Goal: Task Accomplishment & Management: Use online tool/utility

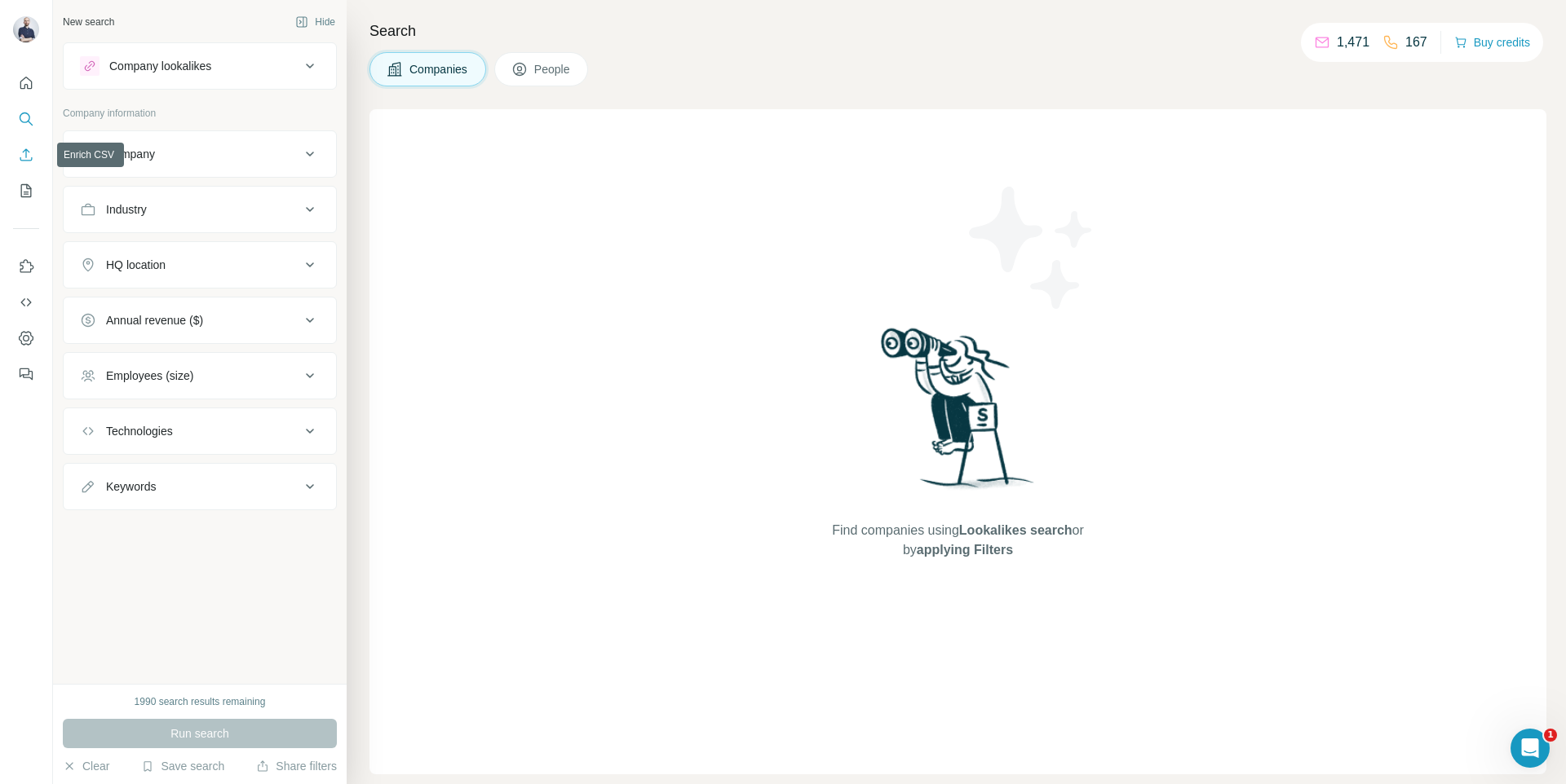
click at [34, 156] on button "Enrich CSV" at bounding box center [25, 154] width 26 height 29
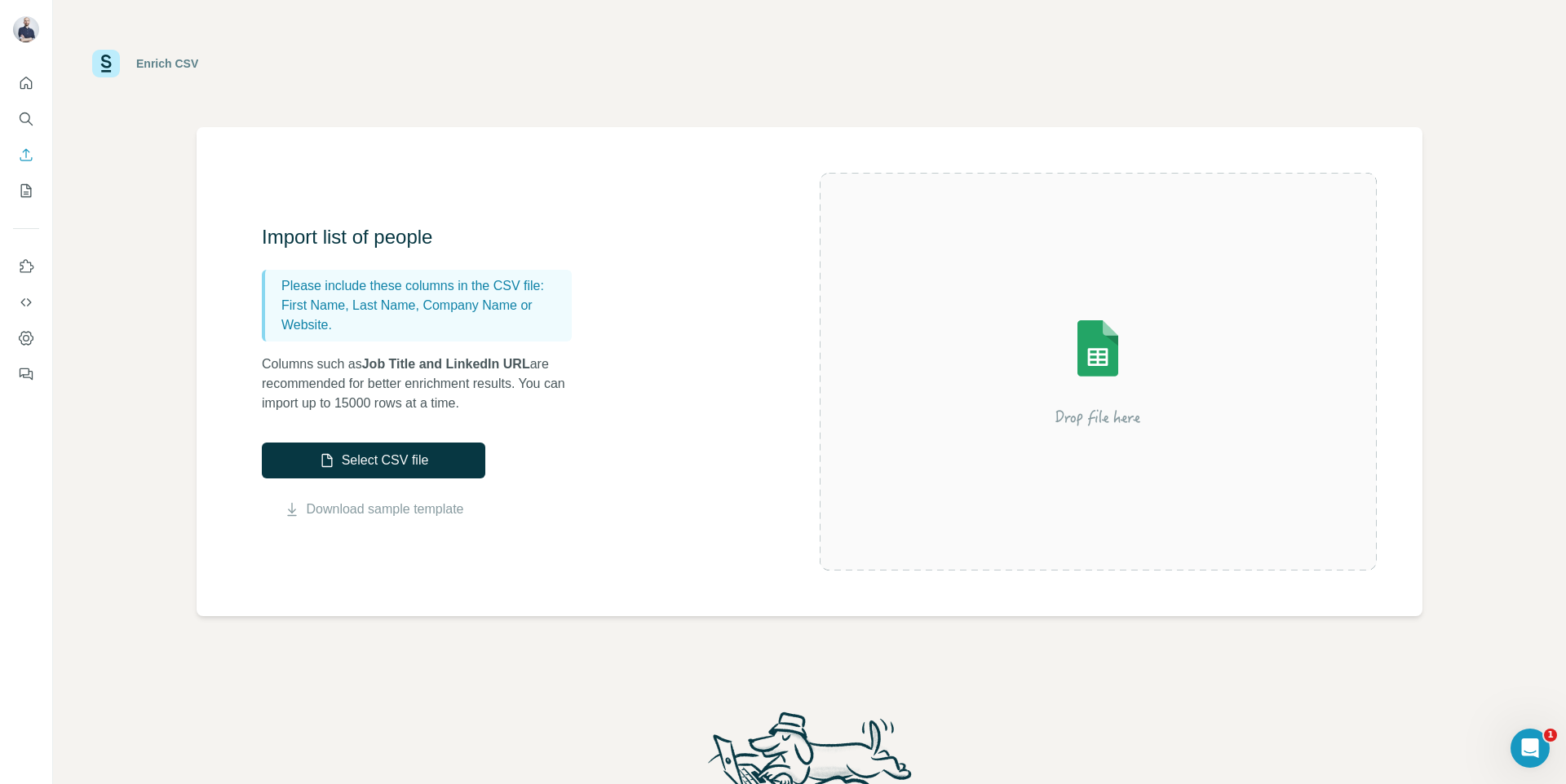
drag, startPoint x: 407, startPoint y: 465, endPoint x: 436, endPoint y: 331, distance: 137.1
click at [436, 331] on div "Import list of people Please include these columns in the CSV file: First Name,…" at bounding box center [541, 372] width 558 height 295
drag, startPoint x: 374, startPoint y: 451, endPoint x: 570, endPoint y: 346, distance: 222.4
click at [569, 347] on div "Import list of people Please include these columns in the CSV file: First Name,…" at bounding box center [541, 372] width 558 height 295
click at [427, 444] on button "Select CSV file" at bounding box center [374, 460] width 223 height 36
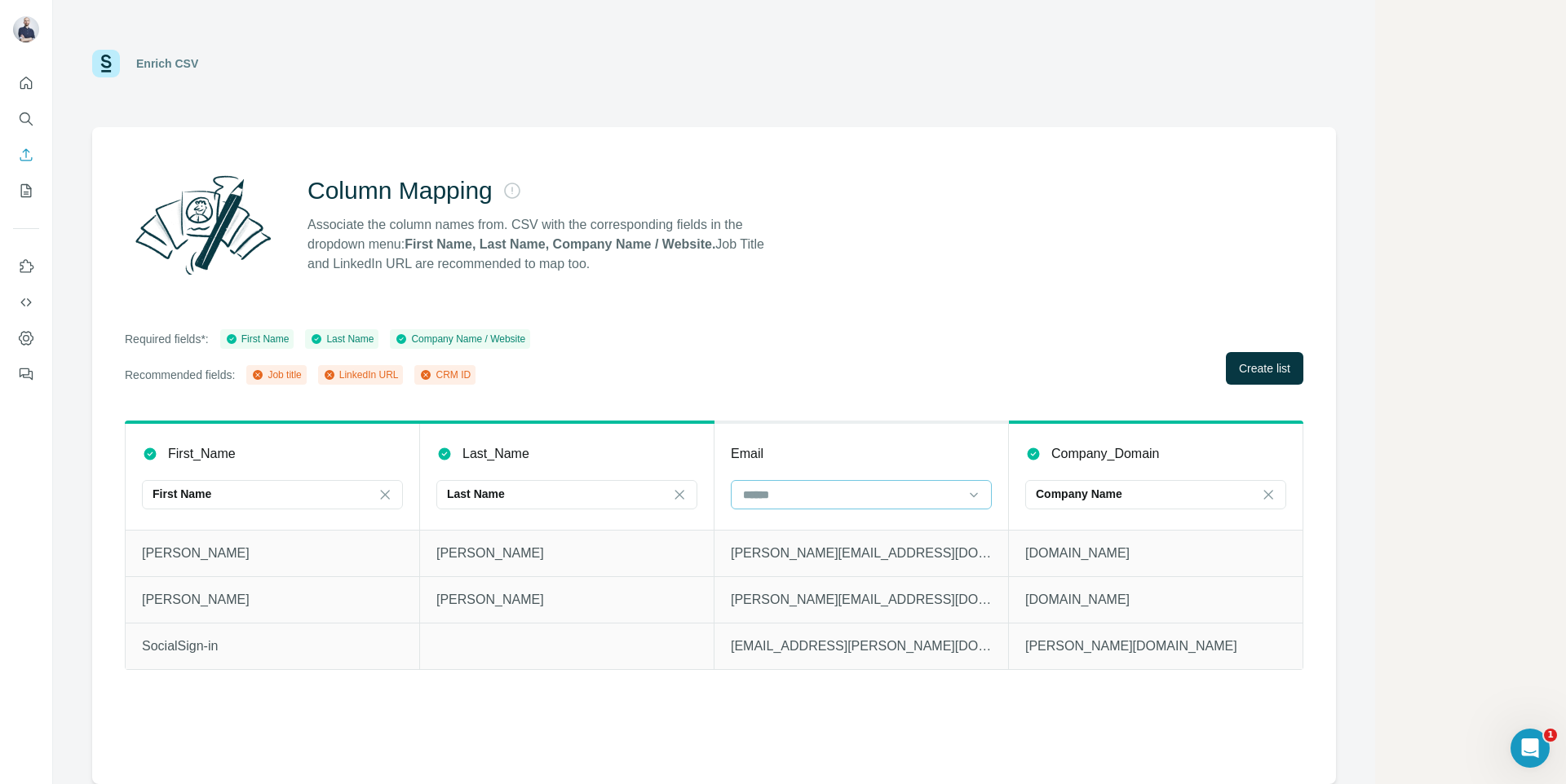
click at [935, 492] on input at bounding box center [851, 495] width 220 height 17
click at [937, 375] on div "Required fields*: First Name Last Name Company Name / Website Recommended field…" at bounding box center [715, 356] width 1179 height 55
click at [1252, 382] on button "Create list" at bounding box center [1265, 369] width 78 height 33
